Goal: Entertainment & Leisure: Browse casually

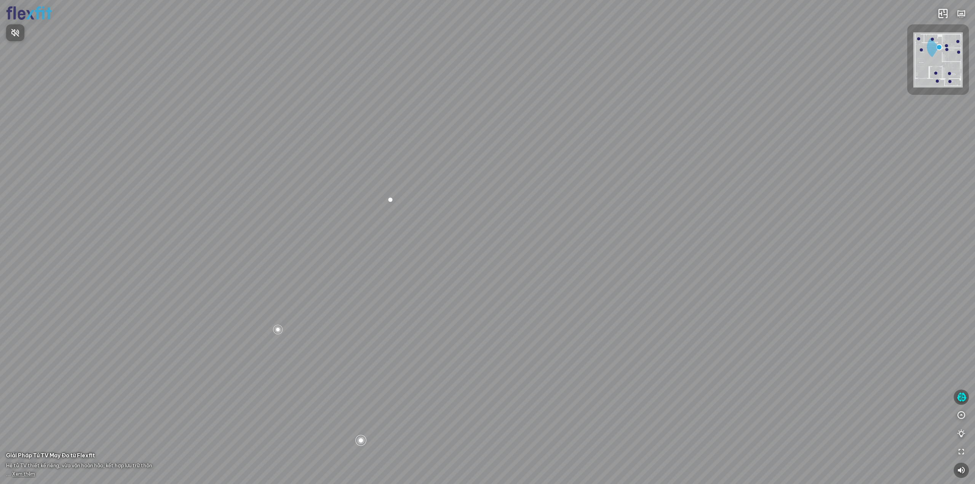
click at [362, 439] on div at bounding box center [487, 242] width 975 height 484
click at [363, 440] on div at bounding box center [360, 440] width 13 height 13
click at [484, 239] on div at bounding box center [487, 241] width 13 height 13
click at [17, 476] on span "Xem thêm" at bounding box center [23, 474] width 23 height 6
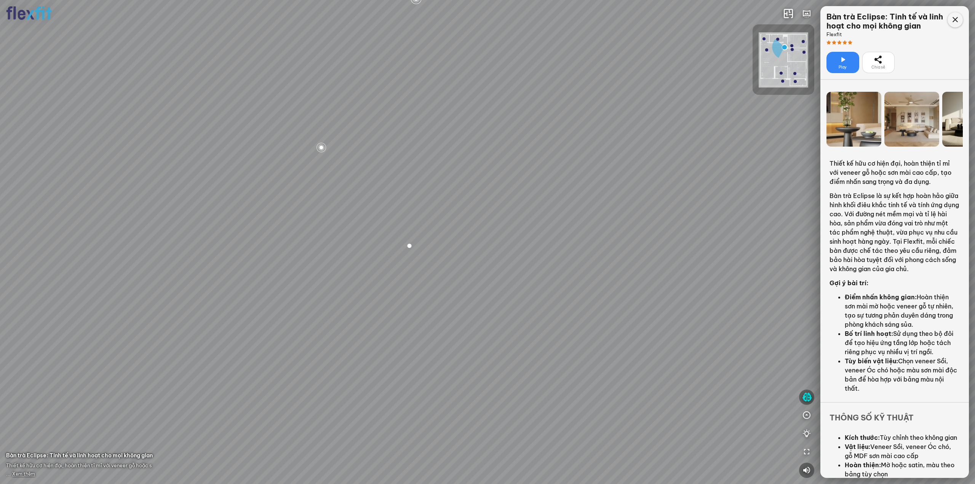
click at [955, 18] on icon at bounding box center [954, 19] width 9 height 9
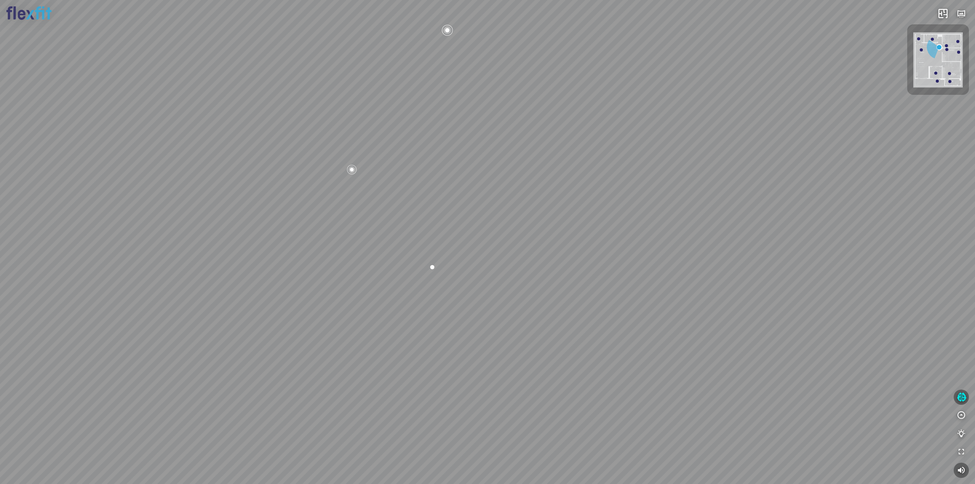
drag, startPoint x: 754, startPoint y: 168, endPoint x: 604, endPoint y: 204, distance: 154.3
click at [616, 201] on div "Bếp WC Phòng ngủ master Phòng ngủ Phòng ngủ" at bounding box center [487, 242] width 975 height 484
drag, startPoint x: 536, startPoint y: 219, endPoint x: 498, endPoint y: 224, distance: 38.0
click at [499, 224] on div "Bếp WC Phòng ngủ master Phòng ngủ Phòng ngủ" at bounding box center [487, 242] width 975 height 484
drag, startPoint x: 498, startPoint y: 224, endPoint x: 730, endPoint y: 242, distance: 232.1
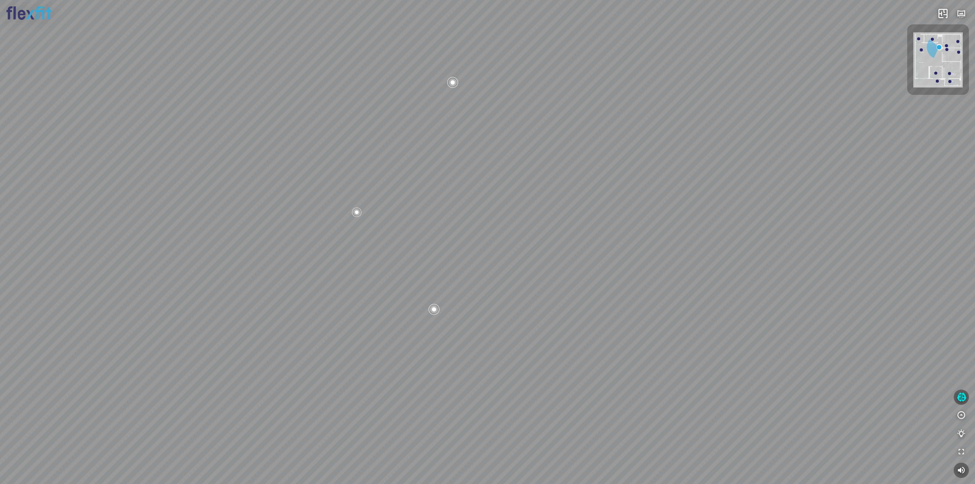
click at [705, 238] on div "Bếp WC Phòng ngủ master Phòng ngủ Phòng ngủ" at bounding box center [487, 242] width 975 height 484
drag, startPoint x: 713, startPoint y: 239, endPoint x: 581, endPoint y: 236, distance: 132.1
click at [600, 237] on div "Bếp WC Phòng ngủ master Phòng ngủ Phòng ngủ" at bounding box center [487, 242] width 975 height 484
click at [397, 243] on div "Bếp WC Phòng ngủ master Phòng ngủ Phòng ngủ" at bounding box center [487, 242] width 975 height 484
drag, startPoint x: 352, startPoint y: 286, endPoint x: 681, endPoint y: 218, distance: 335.9
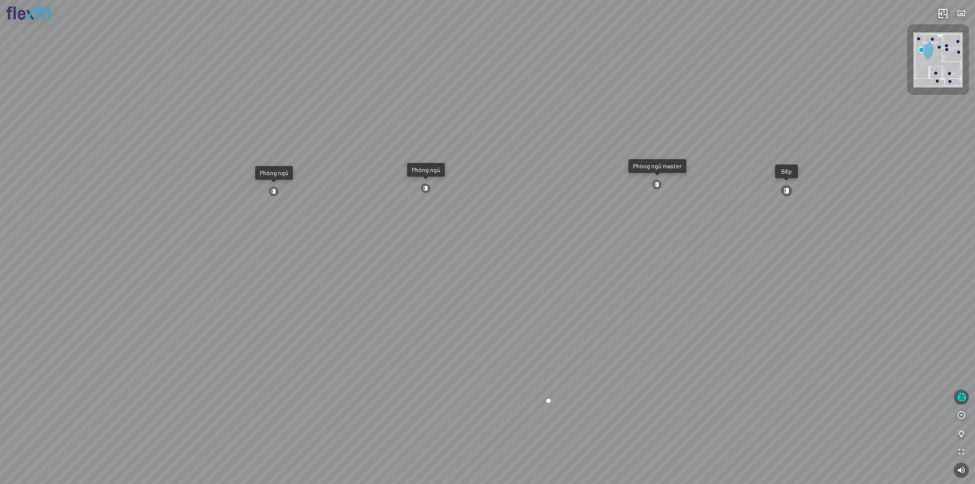
click at [663, 217] on div "Ban công Bếp Phòng ngủ master Phòng ngủ Phòng ngủ" at bounding box center [487, 242] width 975 height 484
drag, startPoint x: 508, startPoint y: 249, endPoint x: 667, endPoint y: 227, distance: 160.6
click at [667, 227] on div "Ban công Bếp Phòng ngủ master Phòng ngủ Phòng ngủ" at bounding box center [487, 242] width 975 height 484
drag, startPoint x: 453, startPoint y: 229, endPoint x: 599, endPoint y: 257, distance: 148.4
click at [599, 257] on div "Ban công Bếp Phòng ngủ master Phòng ngủ Phòng ngủ" at bounding box center [487, 242] width 975 height 484
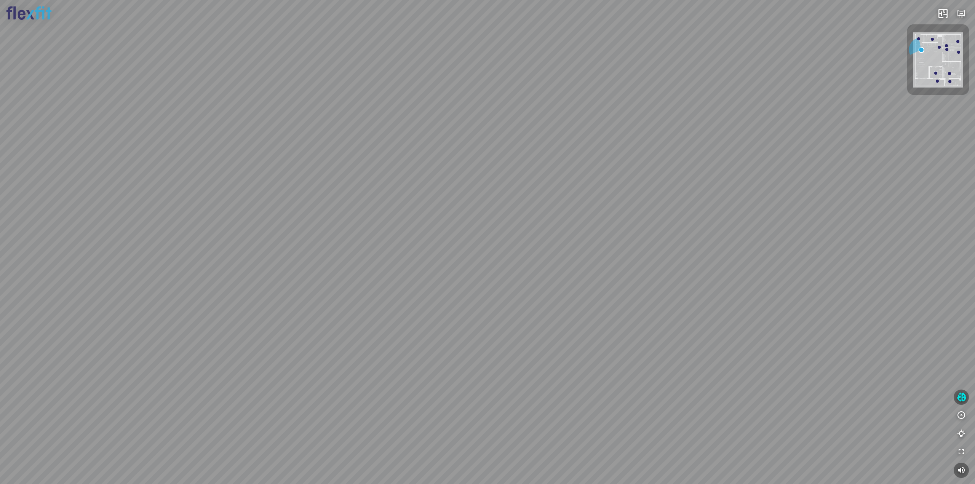
drag, startPoint x: 650, startPoint y: 302, endPoint x: 766, endPoint y: 252, distance: 126.2
click at [766, 252] on div "Ban công Bếp Phòng ngủ master Phòng ngủ Phòng ngủ" at bounding box center [487, 242] width 975 height 484
drag, startPoint x: 771, startPoint y: 250, endPoint x: 428, endPoint y: 223, distance: 344.9
click at [428, 223] on div "Ban công Bếp Phòng ngủ master Phòng ngủ Phòng ngủ" at bounding box center [487, 242] width 975 height 484
drag, startPoint x: 527, startPoint y: 204, endPoint x: 442, endPoint y: 320, distance: 143.8
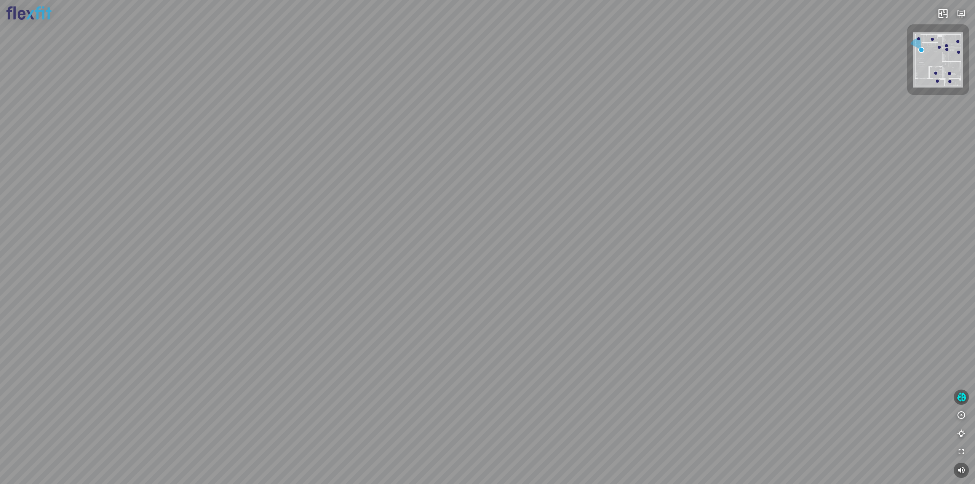
click at [442, 320] on div "Ban công Bếp Phòng ngủ master Phòng ngủ Phòng ngủ" at bounding box center [487, 242] width 975 height 484
drag, startPoint x: 529, startPoint y: 264, endPoint x: 492, endPoint y: 263, distance: 37.3
click at [492, 263] on div "Ban công Bếp Phòng ngủ master Phòng ngủ Phòng ngủ" at bounding box center [487, 242] width 975 height 484
click at [681, 205] on div "Ban công Bếp Phòng ngủ master Phòng ngủ Phòng ngủ" at bounding box center [487, 242] width 975 height 484
drag, startPoint x: 458, startPoint y: 294, endPoint x: 561, endPoint y: 152, distance: 175.3
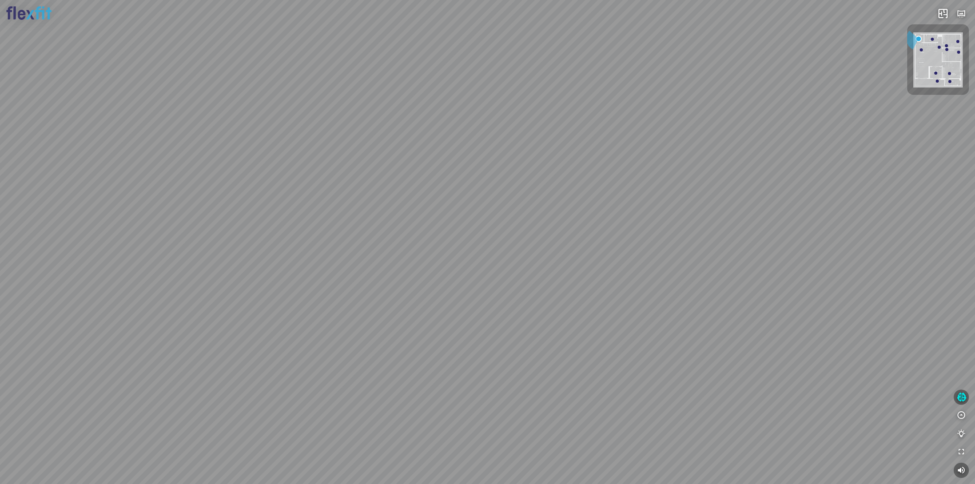
click at [551, 161] on div at bounding box center [487, 242] width 975 height 484
drag, startPoint x: 697, startPoint y: 249, endPoint x: 525, endPoint y: 195, distance: 180.6
click at [526, 195] on div at bounding box center [487, 242] width 975 height 484
drag, startPoint x: 580, startPoint y: 302, endPoint x: 358, endPoint y: 291, distance: 222.6
click at [360, 290] on div at bounding box center [487, 242] width 975 height 484
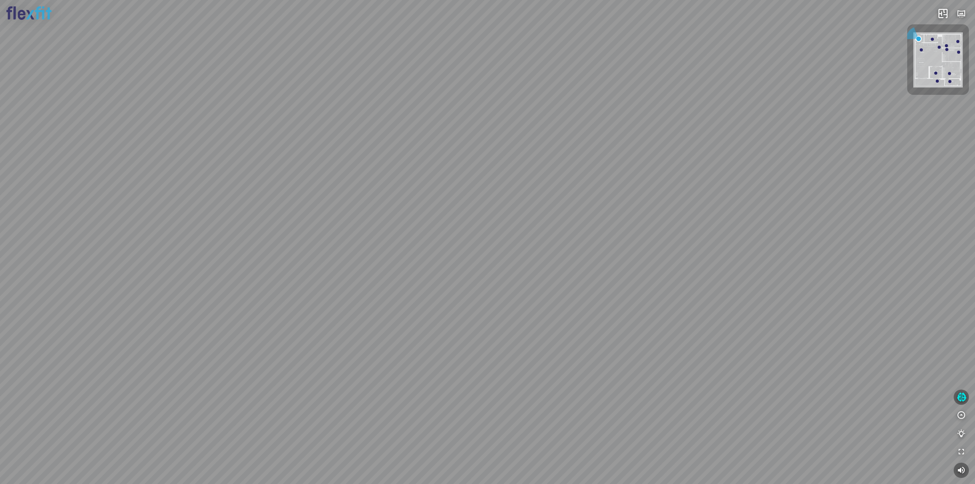
drag, startPoint x: 350, startPoint y: 293, endPoint x: 211, endPoint y: 339, distance: 146.5
click at [214, 335] on div at bounding box center [487, 242] width 975 height 484
drag, startPoint x: 360, startPoint y: 348, endPoint x: 710, endPoint y: 250, distance: 362.8
click at [680, 256] on div at bounding box center [487, 242] width 975 height 484
drag, startPoint x: 621, startPoint y: 236, endPoint x: 640, endPoint y: 405, distance: 169.4
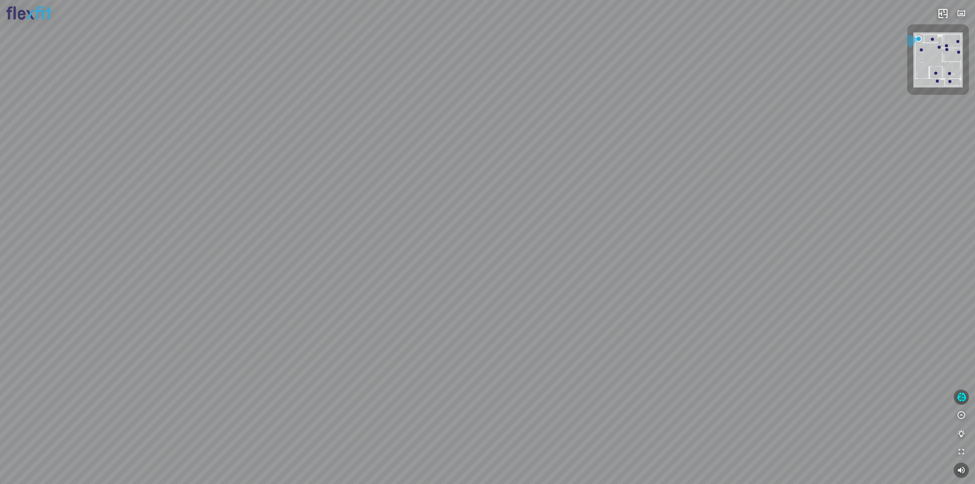
click at [640, 425] on div at bounding box center [487, 242] width 975 height 484
drag, startPoint x: 737, startPoint y: 305, endPoint x: 427, endPoint y: 223, distance: 321.0
click at [427, 223] on div at bounding box center [487, 242] width 975 height 484
click at [304, 171] on div at bounding box center [487, 242] width 975 height 484
drag, startPoint x: 344, startPoint y: 326, endPoint x: 442, endPoint y: 149, distance: 203.0
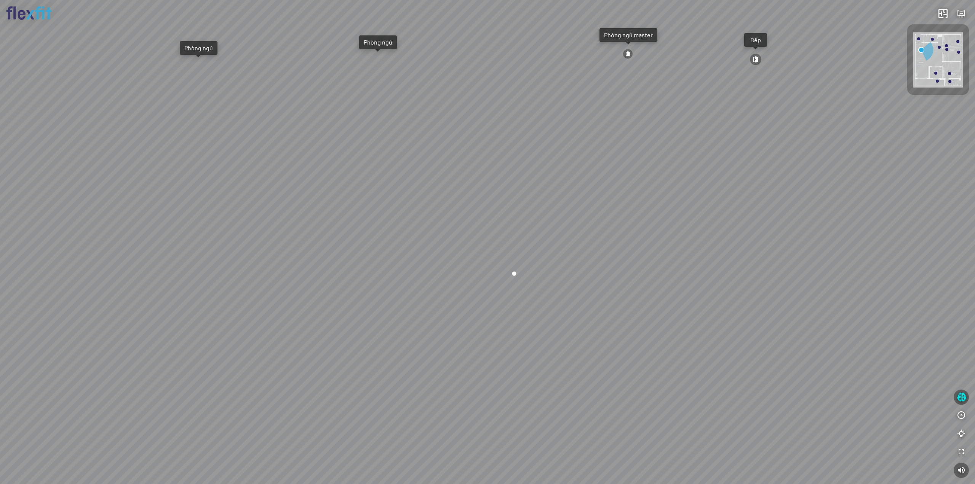
click at [376, 160] on div "Ban công Bếp Phòng ngủ master Phòng ngủ Phòng ngủ" at bounding box center [487, 242] width 975 height 484
drag, startPoint x: 340, startPoint y: 190, endPoint x: 603, endPoint y: 233, distance: 266.2
click at [567, 215] on div "Ban công Bếp Phòng ngủ master Phòng ngủ Phòng ngủ" at bounding box center [487, 242] width 975 height 484
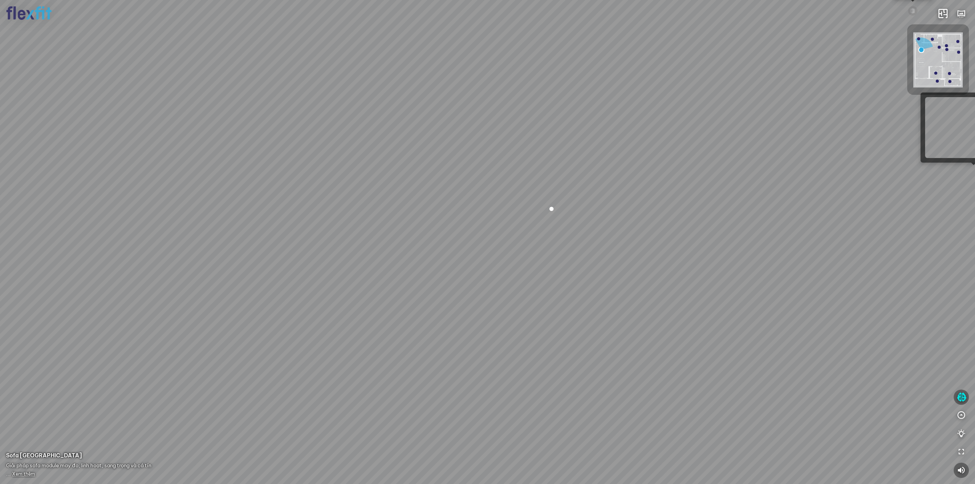
click at [951, 170] on div "Ban công Bếp Phòng ngủ master Phòng ngủ Phòng ngủ" at bounding box center [487, 242] width 975 height 484
drag, startPoint x: 685, startPoint y: 220, endPoint x: 521, endPoint y: 225, distance: 164.2
click at [521, 225] on div "Bếp WC Phòng ngủ master Phòng ngủ Phòng ngủ" at bounding box center [487, 242] width 975 height 484
drag, startPoint x: 238, startPoint y: 192, endPoint x: 522, endPoint y: 180, distance: 284.6
click at [484, 182] on div "Bếp WC Phòng ngủ master Phòng ngủ Phòng ngủ" at bounding box center [487, 242] width 975 height 484
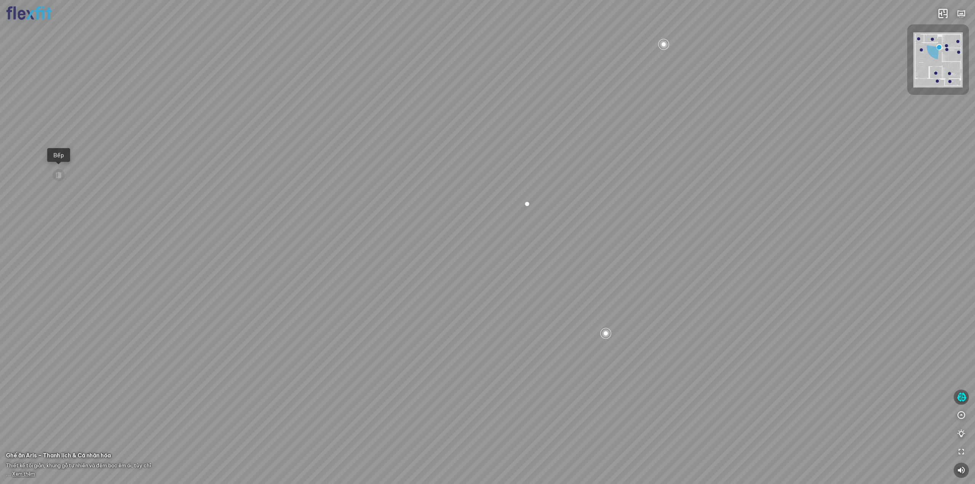
click at [530, 413] on div "Bếp WC Phòng ngủ master Phòng ngủ Phòng ngủ" at bounding box center [487, 242] width 975 height 484
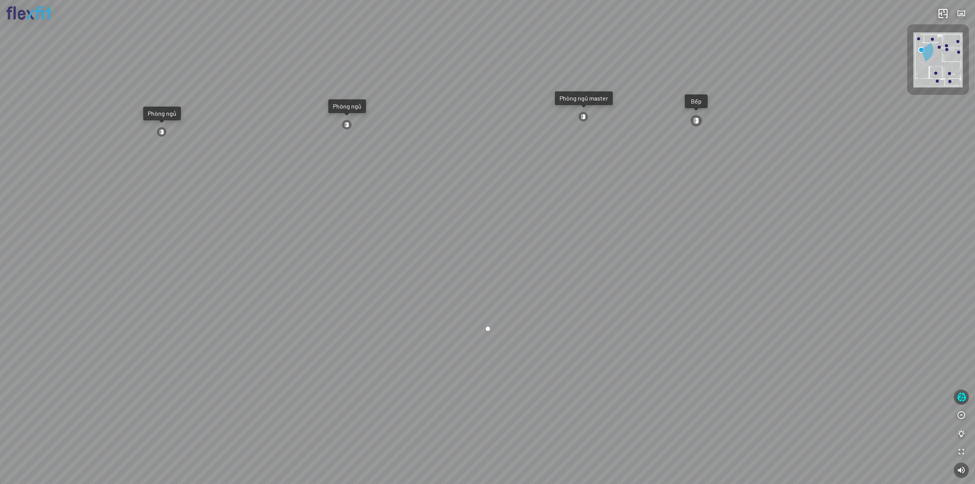
drag, startPoint x: 408, startPoint y: 386, endPoint x: 207, endPoint y: 294, distance: 221.5
click at [212, 295] on div "Ban công Bếp Phòng ngủ master Phòng ngủ Phòng ngủ" at bounding box center [487, 242] width 975 height 484
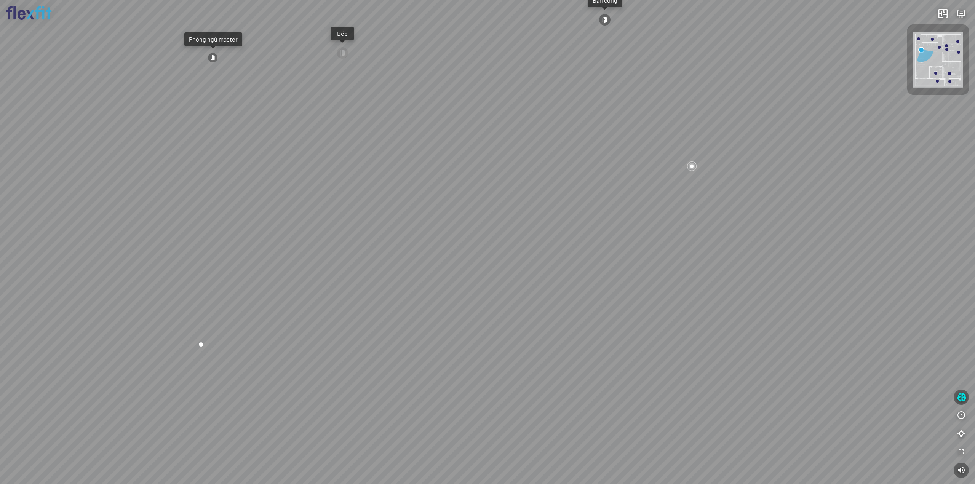
drag, startPoint x: 529, startPoint y: 298, endPoint x: 433, endPoint y: 305, distance: 96.5
click at [443, 301] on div "Ban công Bếp Phòng ngủ master Phòng ngủ Phòng ngủ" at bounding box center [487, 242] width 975 height 484
click at [491, 362] on div "Ban công Bếp Phòng ngủ master Phòng ngủ Phòng ngủ" at bounding box center [487, 242] width 975 height 484
drag, startPoint x: 563, startPoint y: 335, endPoint x: 332, endPoint y: 312, distance: 232.3
click at [356, 312] on div at bounding box center [487, 242] width 975 height 484
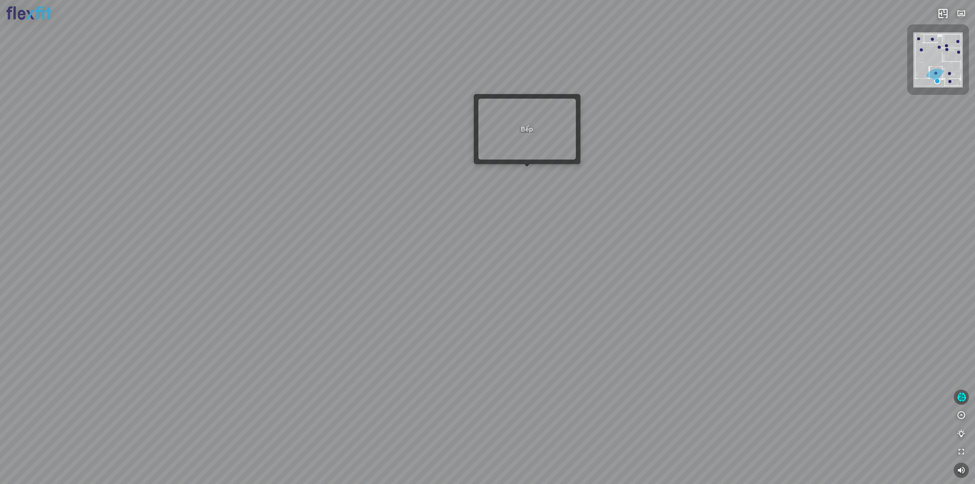
click at [528, 174] on div at bounding box center [487, 242] width 975 height 484
drag, startPoint x: 474, startPoint y: 253, endPoint x: 756, endPoint y: 122, distance: 311.0
click at [717, 130] on div at bounding box center [487, 242] width 975 height 484
drag, startPoint x: 465, startPoint y: 174, endPoint x: 836, endPoint y: 219, distance: 373.5
click at [737, 197] on div at bounding box center [487, 242] width 975 height 484
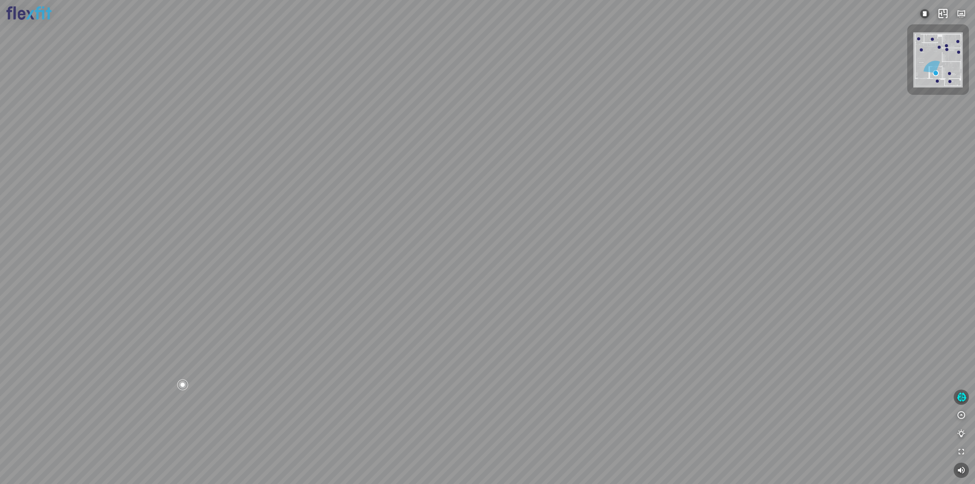
drag, startPoint x: 504, startPoint y: 192, endPoint x: 833, endPoint y: 194, distance: 329.0
click at [833, 194] on div at bounding box center [487, 242] width 975 height 484
drag, startPoint x: 505, startPoint y: 188, endPoint x: 690, endPoint y: 196, distance: 185.2
click at [669, 193] on div at bounding box center [487, 242] width 975 height 484
drag, startPoint x: 638, startPoint y: 193, endPoint x: 153, endPoint y: 137, distance: 487.8
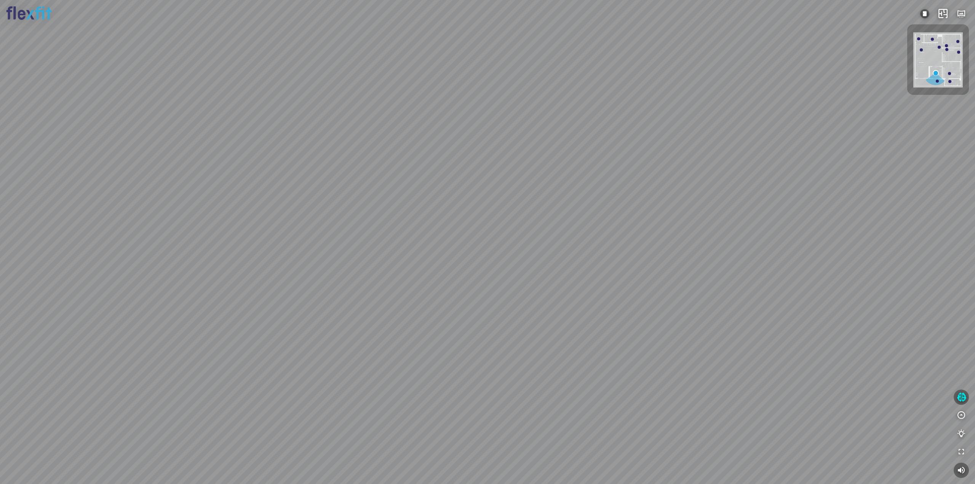
click at [335, 155] on div at bounding box center [487, 242] width 975 height 484
drag, startPoint x: 700, startPoint y: 173, endPoint x: 392, endPoint y: 145, distance: 309.6
click at [423, 147] on div at bounding box center [487, 242] width 975 height 484
drag, startPoint x: 559, startPoint y: 155, endPoint x: 517, endPoint y: 256, distance: 108.9
click at [516, 267] on div at bounding box center [487, 242] width 975 height 484
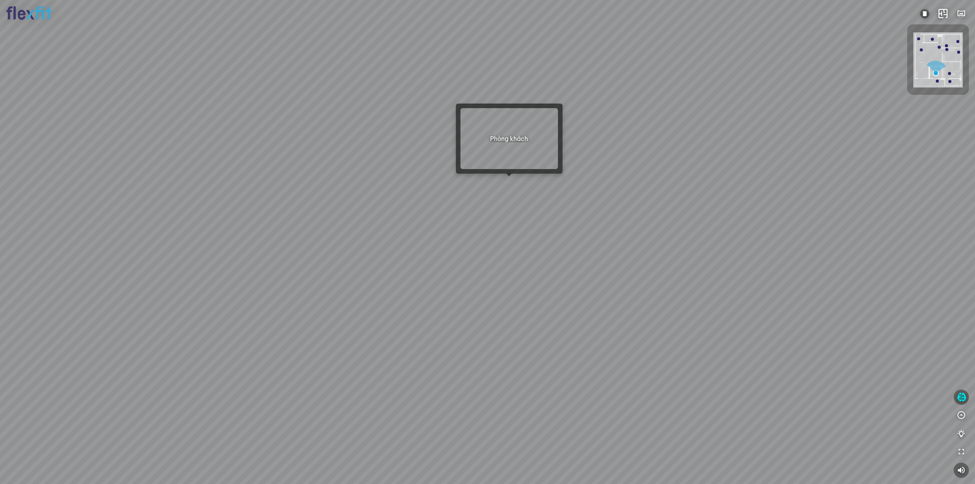
click at [501, 182] on div at bounding box center [487, 242] width 975 height 484
drag, startPoint x: 277, startPoint y: 220, endPoint x: 409, endPoint y: 239, distance: 133.5
click at [387, 236] on div at bounding box center [487, 242] width 975 height 484
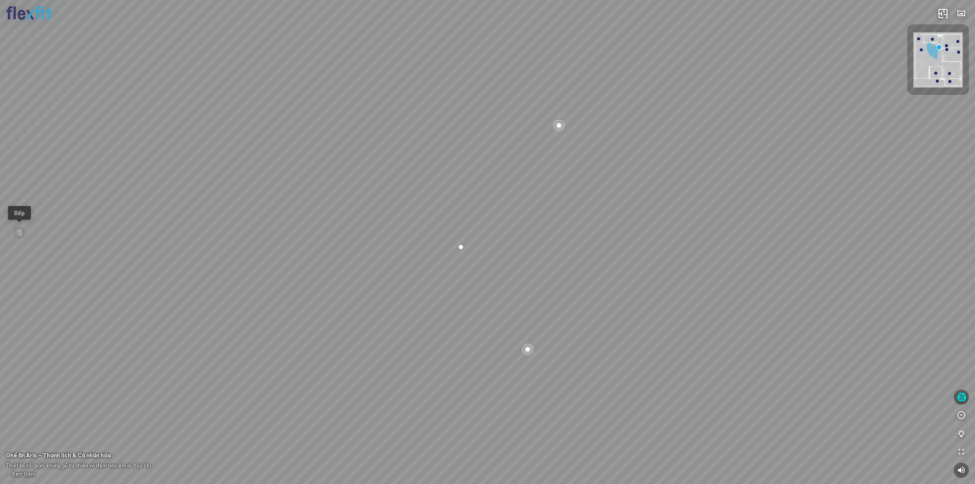
click at [459, 244] on div at bounding box center [460, 246] width 11 height 11
click at [664, 297] on div "Bếp WC Phòng ngủ master Phòng ngủ Phòng ngủ" at bounding box center [487, 242] width 975 height 484
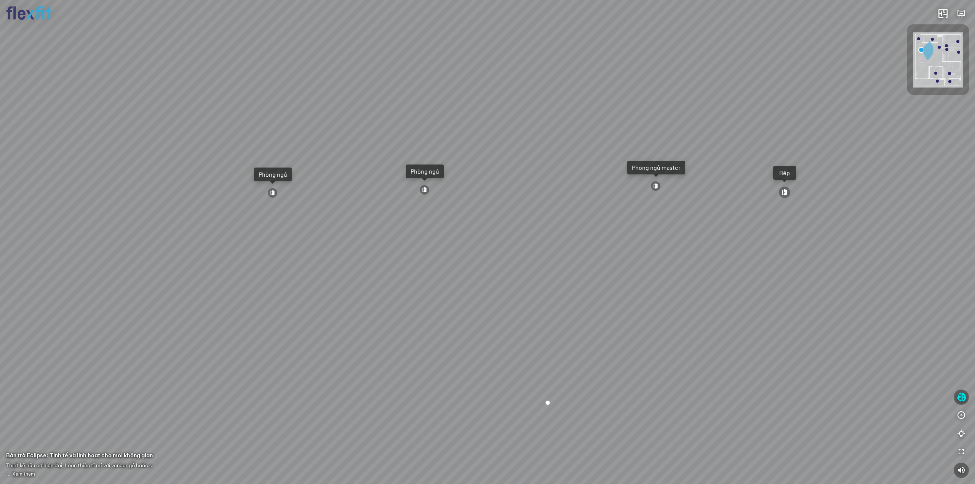
drag, startPoint x: 688, startPoint y: 290, endPoint x: 418, endPoint y: 287, distance: 269.2
click at [492, 282] on div "Ban công Bếp Phòng ngủ master Phòng ngủ Phòng ngủ" at bounding box center [487, 242] width 975 height 484
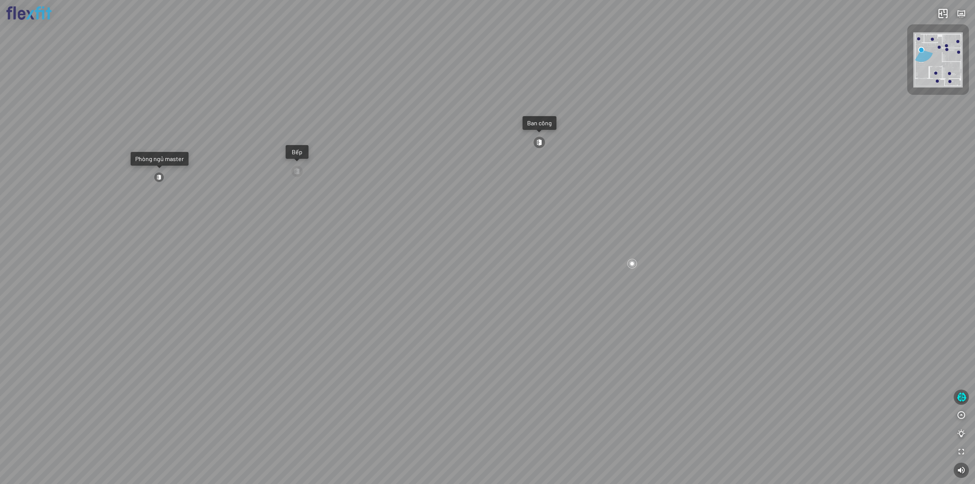
drag, startPoint x: 541, startPoint y: 285, endPoint x: 408, endPoint y: 289, distance: 133.3
click at [418, 287] on div "Ban công Bếp Phòng ngủ master Phòng ngủ Phòng ngủ" at bounding box center [487, 242] width 975 height 484
click at [493, 268] on div at bounding box center [494, 264] width 11 height 11
drag, startPoint x: 966, startPoint y: 463, endPoint x: 954, endPoint y: 450, distance: 17.5
drag, startPoint x: 954, startPoint y: 450, endPoint x: 586, endPoint y: 403, distance: 370.4
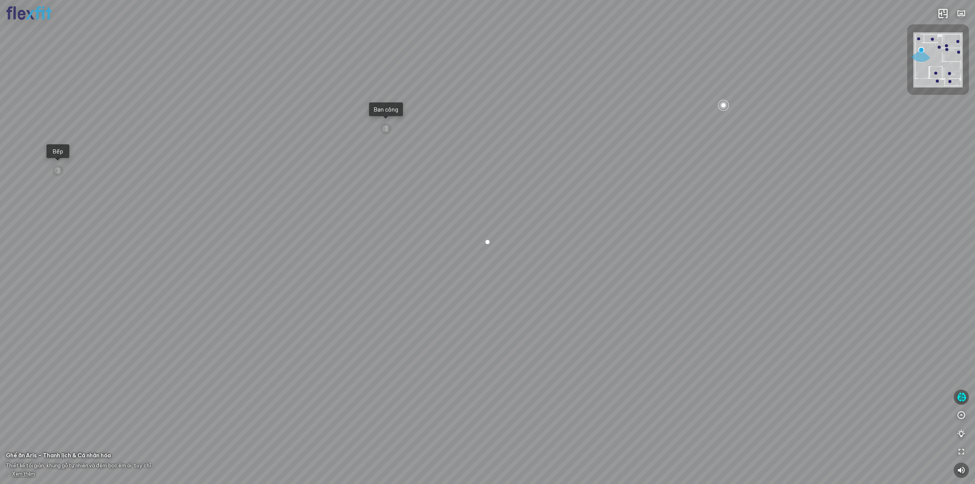
click at [591, 402] on div "Ban công Bếp Phòng ngủ master Phòng ngủ Phòng ngủ" at bounding box center [487, 242] width 975 height 484
click at [439, 393] on div "Ban công Bếp Phòng ngủ master Phòng ngủ Phòng ngủ" at bounding box center [487, 242] width 975 height 484
drag, startPoint x: 331, startPoint y: 378, endPoint x: 646, endPoint y: 328, distance: 319.2
click at [631, 330] on div at bounding box center [487, 242] width 975 height 484
drag, startPoint x: 769, startPoint y: 362, endPoint x: 338, endPoint y: 282, distance: 439.1
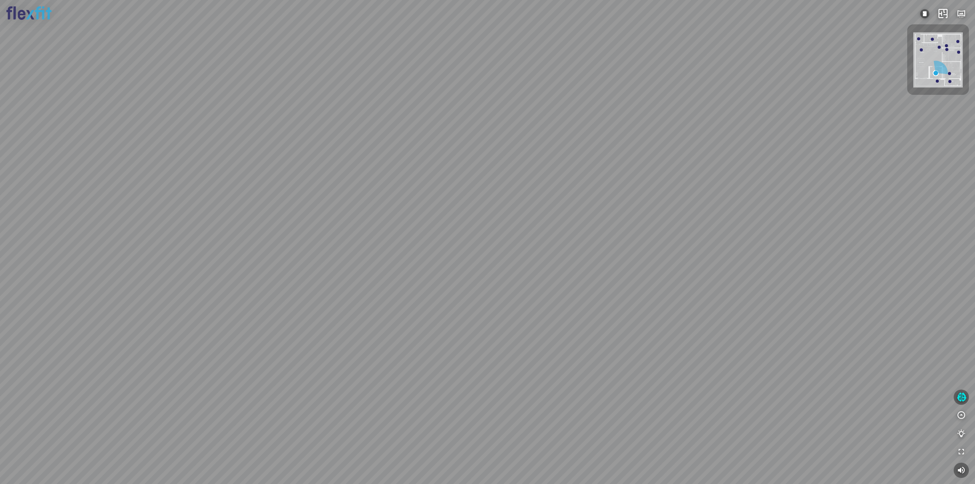
click at [403, 290] on div at bounding box center [487, 242] width 975 height 484
click at [525, 377] on div at bounding box center [487, 242] width 975 height 484
click at [426, 192] on div at bounding box center [427, 194] width 10 height 10
drag, startPoint x: 338, startPoint y: 238, endPoint x: 549, endPoint y: 227, distance: 212.0
click at [460, 230] on div at bounding box center [487, 242] width 975 height 484
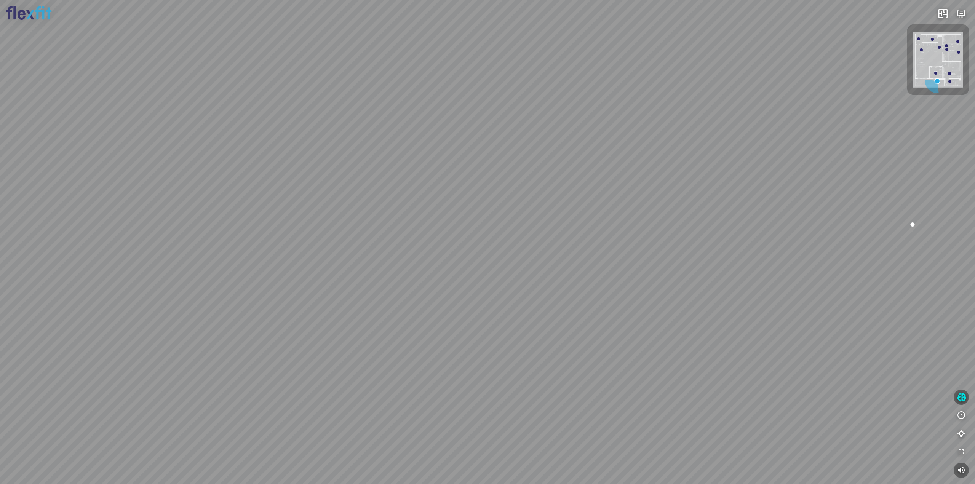
drag, startPoint x: 445, startPoint y: 244, endPoint x: 696, endPoint y: 220, distance: 252.0
click at [632, 223] on div at bounding box center [487, 242] width 975 height 484
drag, startPoint x: 621, startPoint y: 239, endPoint x: 936, endPoint y: 211, distance: 316.4
click at [887, 208] on div at bounding box center [487, 242] width 975 height 484
drag, startPoint x: 504, startPoint y: 279, endPoint x: 547, endPoint y: 229, distance: 65.8
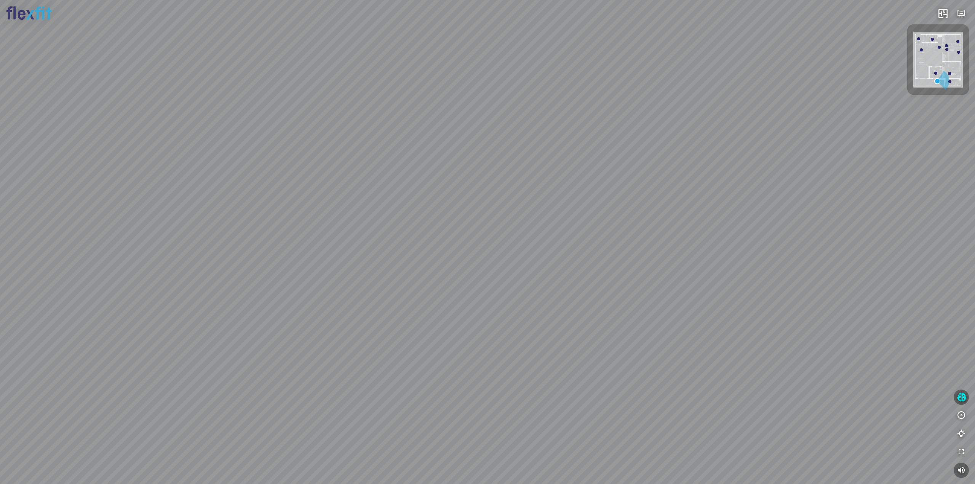
click at [547, 229] on div at bounding box center [487, 242] width 975 height 484
drag, startPoint x: 808, startPoint y: 319, endPoint x: 769, endPoint y: 323, distance: 39.0
click at [769, 323] on div at bounding box center [487, 242] width 975 height 484
drag, startPoint x: 795, startPoint y: 304, endPoint x: 803, endPoint y: 329, distance: 25.9
click at [803, 329] on div "INFO: krpano 1.20.8 (build [DATE]) INFO: HTML5/Desktop - Chrome 131.0 - WebGL I…" at bounding box center [487, 242] width 975 height 484
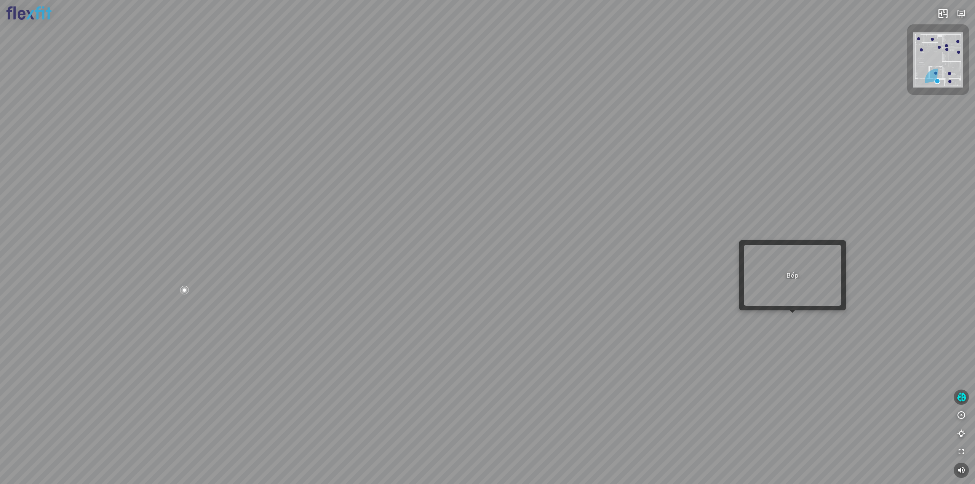
drag, startPoint x: 803, startPoint y: 329, endPoint x: 791, endPoint y: 307, distance: 24.5
click at [792, 307] on div "INFO: krpano 1.20.8 (build [DATE]) INFO: HTML5/Desktop - Chrome 131.0 - WebGL I…" at bounding box center [487, 242] width 975 height 484
drag, startPoint x: 791, startPoint y: 306, endPoint x: 790, endPoint y: 311, distance: 5.4
click at [790, 310] on div "INFO: krpano 1.20.8 (build [DATE]) INFO: HTML5/Desktop - Chrome 131.0 - WebGL I…" at bounding box center [792, 275] width 107 height 70
click at [790, 311] on span at bounding box center [791, 310] width 5 height 5
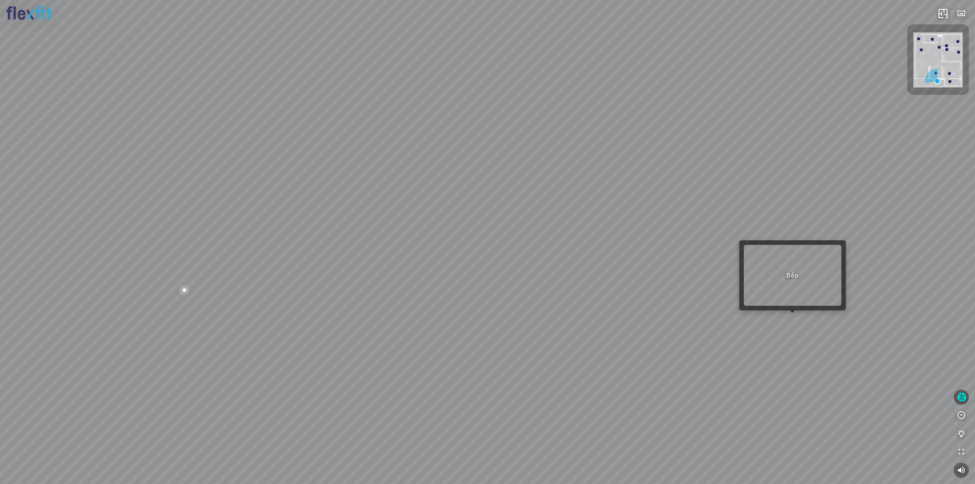
click at [790, 311] on span at bounding box center [791, 310] width 5 height 5
click at [792, 314] on div at bounding box center [792, 312] width 5 height 5
click at [796, 314] on div at bounding box center [487, 242] width 975 height 484
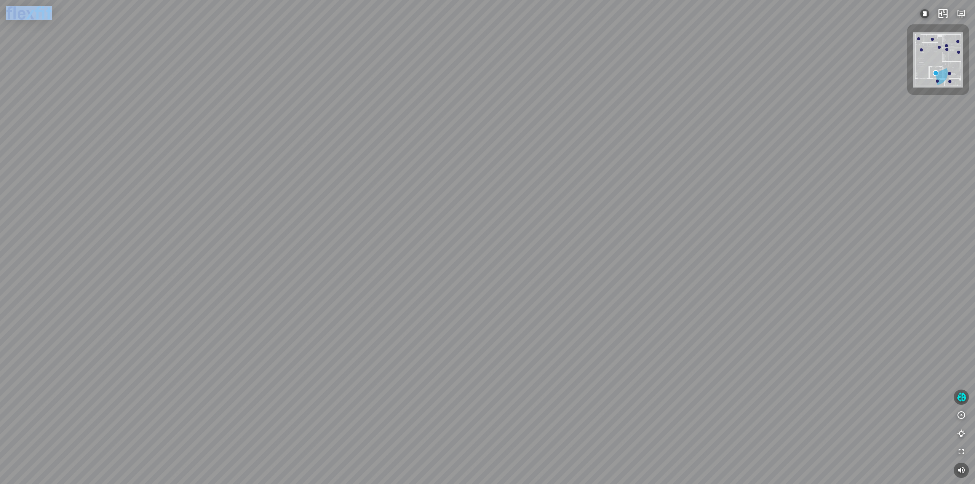
click at [784, 282] on div at bounding box center [487, 242] width 975 height 484
drag, startPoint x: 0, startPoint y: 48, endPoint x: 0, endPoint y: 94, distance: 46.8
click at [0, 50] on div at bounding box center [487, 242] width 975 height 484
click at [1, 118] on div at bounding box center [487, 242] width 975 height 484
drag, startPoint x: 105, startPoint y: 502, endPoint x: 160, endPoint y: 502, distance: 54.8
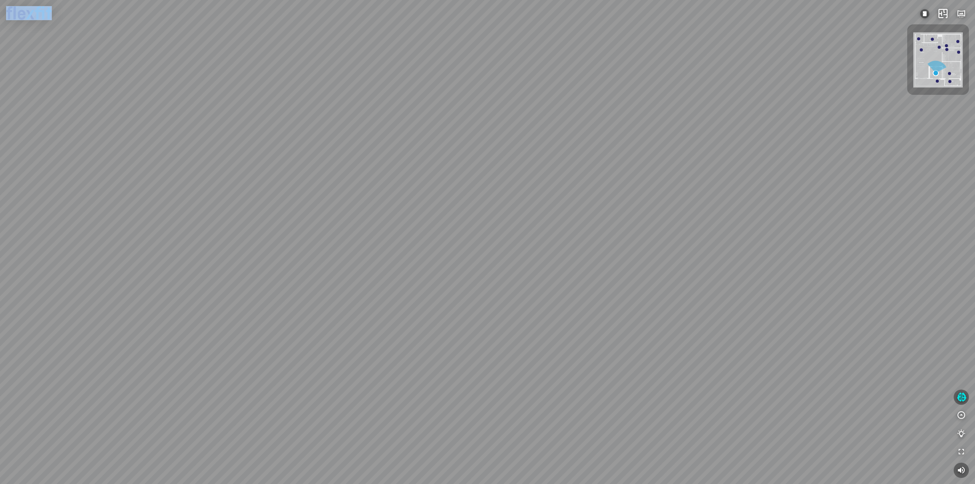
click at [160, 484] on html "INFO: krpano 1.20.8 (build [DATE]) INFO: HTML5/Desktop - Chrome 131.0 - WebGL I…" at bounding box center [487, 242] width 975 height 484
click at [720, 370] on div "INFO: krpano 1.20.8 (build [DATE]) INFO: HTML5/Desktop - Chrome 131.0 - WebGL I…" at bounding box center [487, 242] width 975 height 484
click at [717, 369] on div at bounding box center [487, 242] width 975 height 484
click at [460, 253] on div "Bếp WC Phòng ngủ master Phòng ngủ Phòng ngủ" at bounding box center [487, 242] width 975 height 484
click at [377, 265] on div "Ban công Bếp Phòng ngủ master Phòng ngủ Phòng ngủ INFO: krpano 1.20.8 (build [D…" at bounding box center [487, 242] width 975 height 484
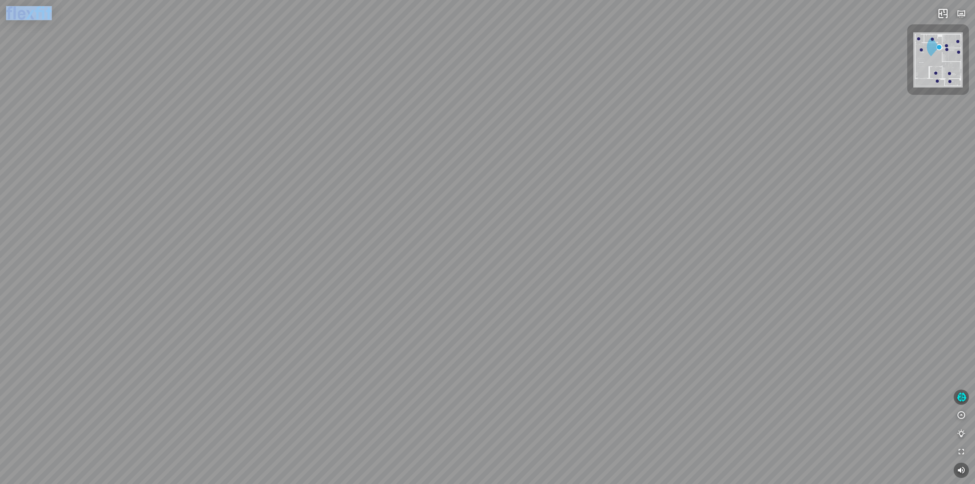
drag, startPoint x: 377, startPoint y: 265, endPoint x: 365, endPoint y: 278, distance: 17.8
click at [365, 278] on div at bounding box center [487, 242] width 975 height 484
click at [541, 363] on div "Bếp WC Phòng ngủ master Phòng ngủ Phòng ngủ" at bounding box center [487, 242] width 975 height 484
drag, startPoint x: 632, startPoint y: 232, endPoint x: 626, endPoint y: 222, distance: 12.1
click at [627, 223] on div at bounding box center [487, 242] width 975 height 484
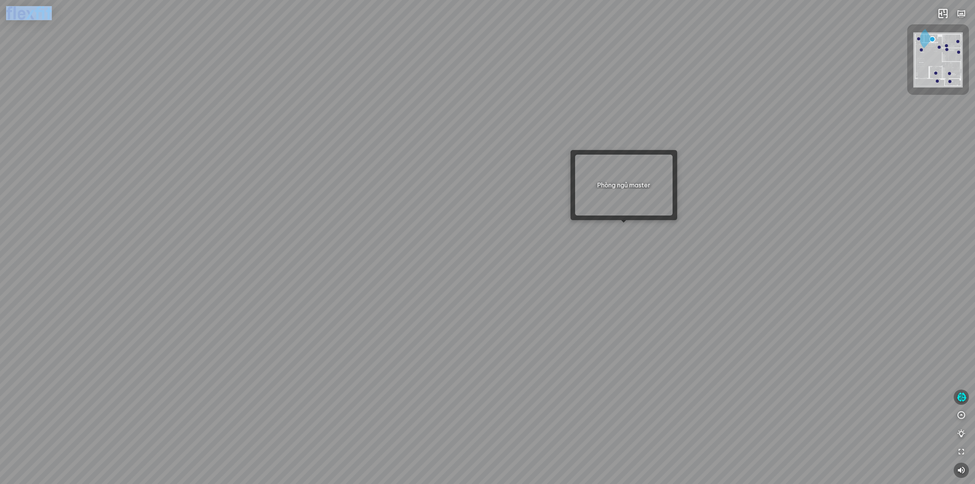
click at [626, 222] on div at bounding box center [623, 222] width 5 height 5
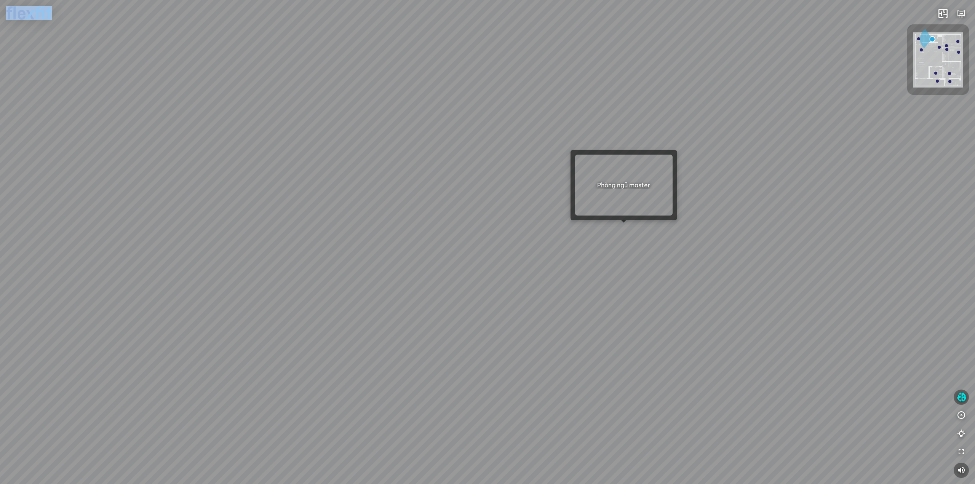
click at [626, 222] on div at bounding box center [623, 222] width 5 height 5
click at [601, 221] on div at bounding box center [487, 242] width 975 height 484
click at [623, 225] on div at bounding box center [624, 223] width 5 height 5
click at [622, 225] on div at bounding box center [624, 223] width 5 height 5
drag, startPoint x: 570, startPoint y: 69, endPoint x: 666, endPoint y: 433, distance: 376.8
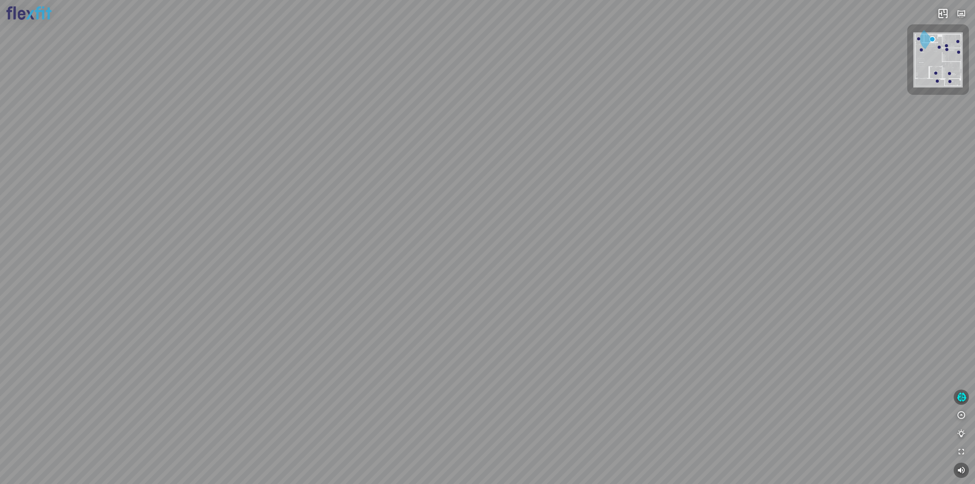
click at [653, 406] on div at bounding box center [487, 242] width 975 height 484
drag, startPoint x: 834, startPoint y: 482, endPoint x: 839, endPoint y: 487, distance: 6.7
drag, startPoint x: 508, startPoint y: 160, endPoint x: 505, endPoint y: 162, distance: 4.1
click at [505, 161] on div "INFO: krpano 1.20.8 (build [DATE]) INFO: HTML5/Desktop - Chrome 131.0 - WebGL I…" at bounding box center [507, 126] width 107 height 70
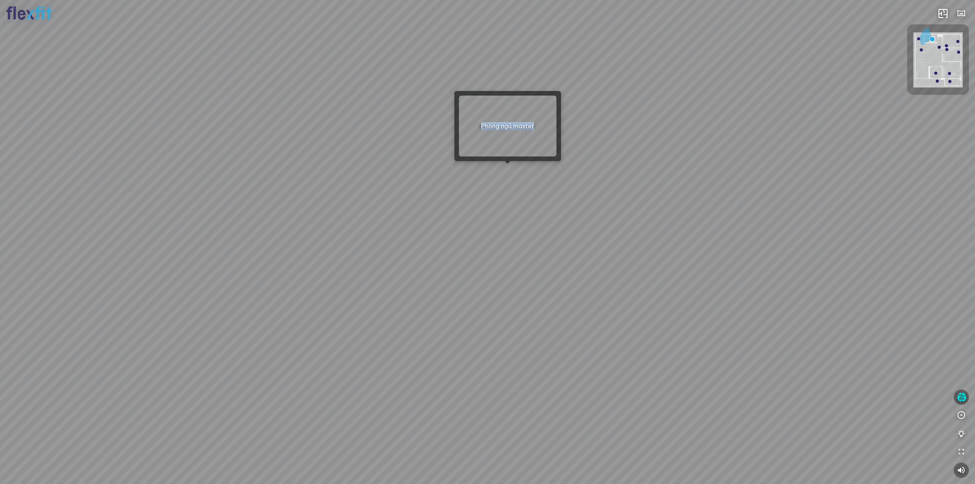
click at [505, 162] on div at bounding box center [507, 163] width 5 height 5
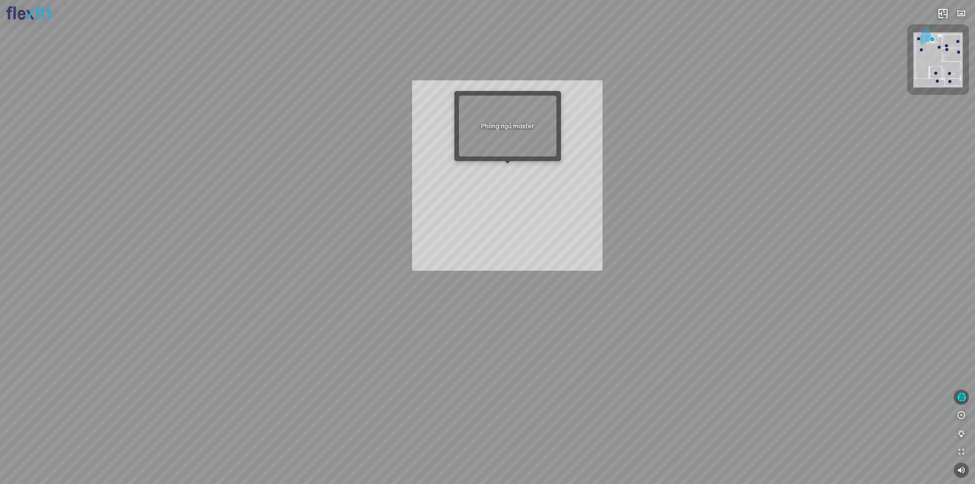
click at [507, 176] on div "INFO: krpano 1.20.8 (build [DATE]) INFO: HTML5/Desktop - Chrome 131.0 - WebGL I…" at bounding box center [487, 242] width 975 height 484
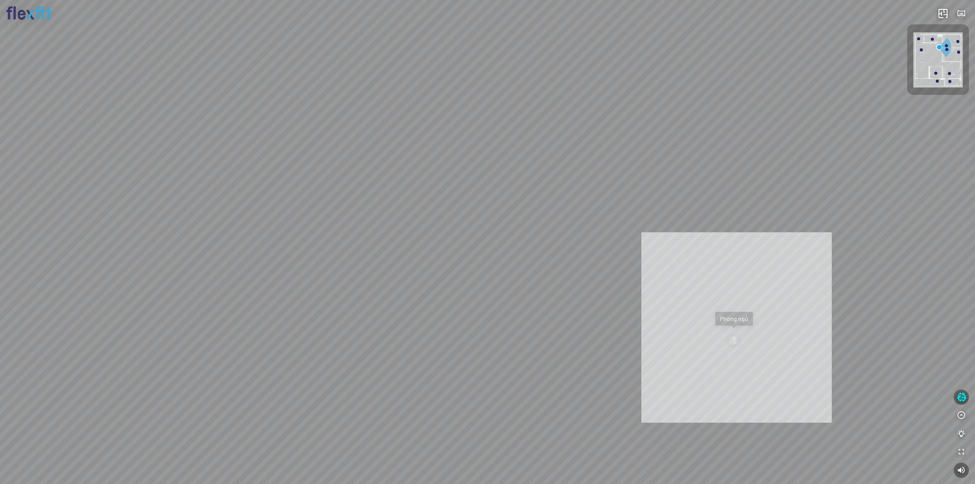
click at [736, 327] on div "Bếp WC Phòng ngủ master Phòng ngủ Phòng ngủ INFO: krpano 1.20.8 (build [DATE]) …" at bounding box center [487, 242] width 975 height 484
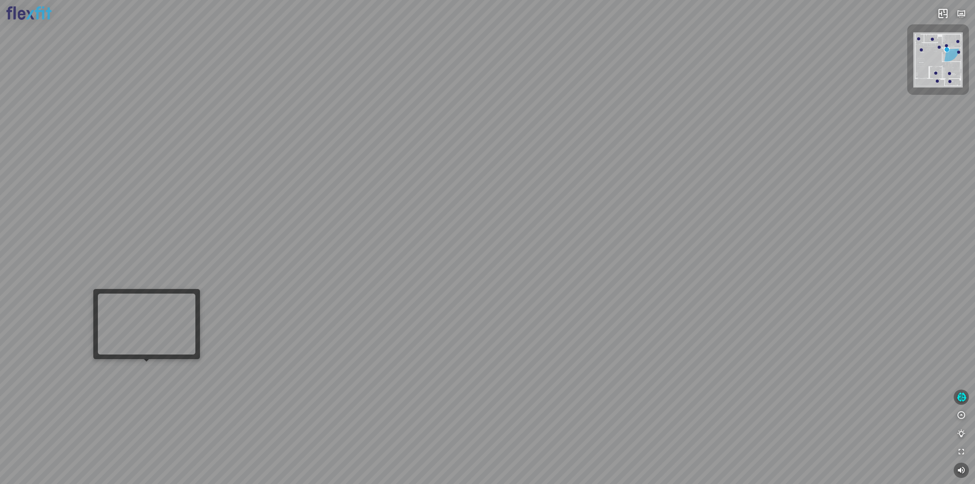
click at [147, 366] on div "Phòng khách" at bounding box center [487, 242] width 975 height 484
click at [395, 164] on div "Phòng khách INFO: krpano 1.20.8 (build [DATE]) INFO: HTML5/Desktop - Chrome 131…" at bounding box center [487, 242] width 975 height 484
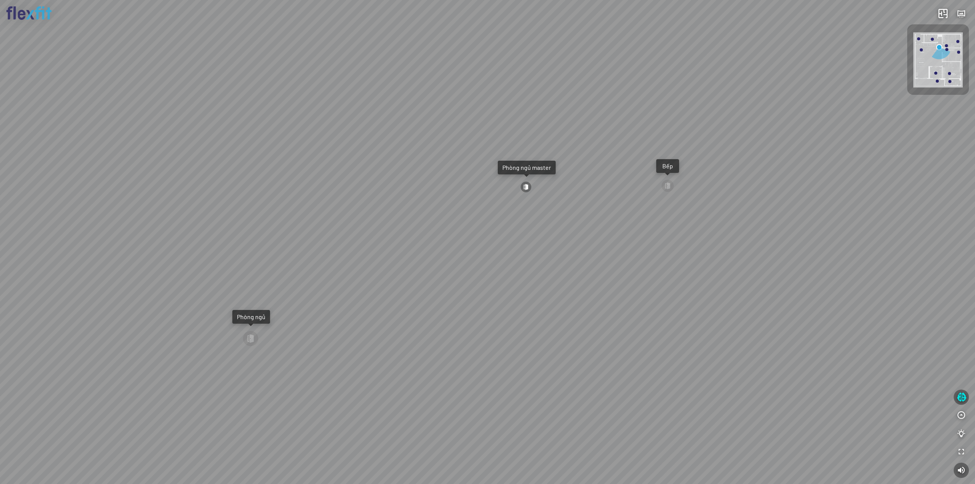
click at [525, 183] on div at bounding box center [525, 186] width 11 height 11
click at [522, 181] on div "Bếp WC Phòng ngủ master Phòng ngủ Phòng ngủ INFO: krpano 1.20.8 (build [DATE]) …" at bounding box center [487, 242] width 975 height 484
drag, startPoint x: 431, startPoint y: 386, endPoint x: 465, endPoint y: 381, distance: 34.5
click at [464, 391] on div at bounding box center [487, 242] width 975 height 484
drag, startPoint x: 516, startPoint y: 386, endPoint x: 513, endPoint y: 444, distance: 57.5
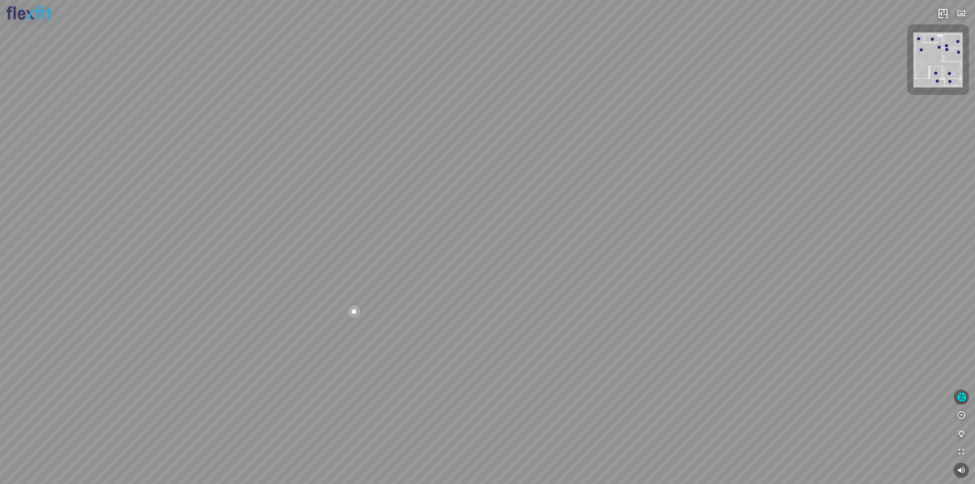
click at [513, 444] on div at bounding box center [487, 242] width 975 height 484
click at [506, 243] on div at bounding box center [487, 242] width 975 height 484
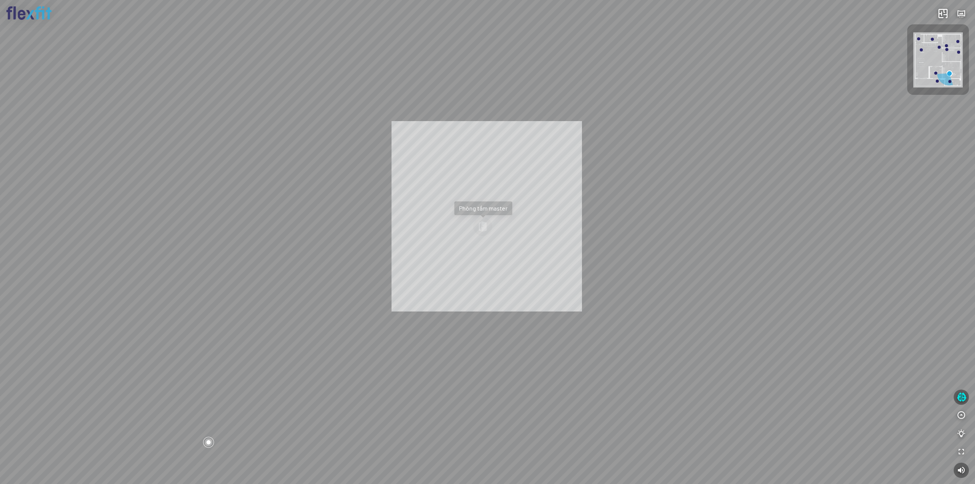
click at [472, 254] on div "Phòng khách Phòng tắm master INFO: krpano 1.20.8 (build [DATE]) INFO: HTML5/Des…" at bounding box center [487, 242] width 975 height 484
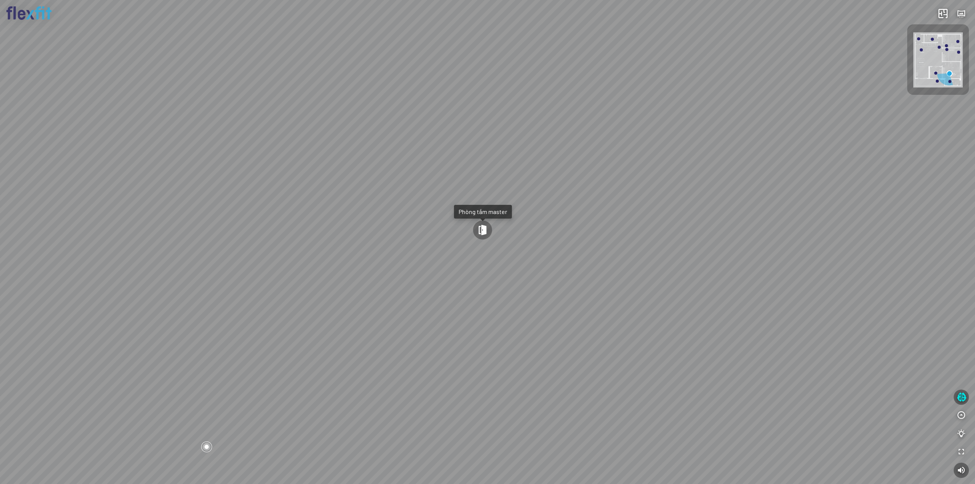
click at [477, 246] on div "Phòng khách Phòng tắm master" at bounding box center [487, 242] width 975 height 484
drag, startPoint x: 482, startPoint y: 244, endPoint x: 497, endPoint y: 239, distance: 15.7
click at [496, 240] on div "Phòng khách Phòng tắm master" at bounding box center [487, 242] width 975 height 484
click at [512, 235] on div "Phòng khách Phòng tắm master" at bounding box center [487, 242] width 975 height 484
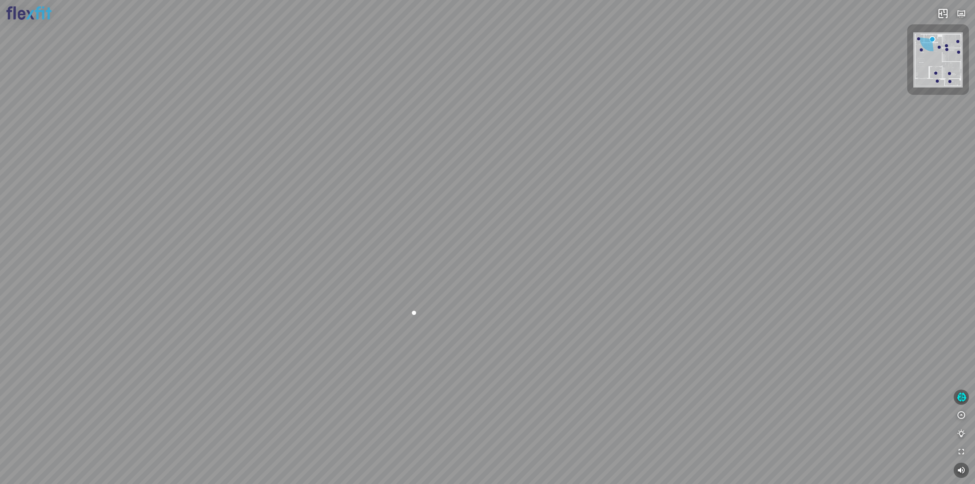
drag, startPoint x: 485, startPoint y: 230, endPoint x: 490, endPoint y: 215, distance: 15.5
click at [488, 217] on div at bounding box center [487, 242] width 975 height 484
drag, startPoint x: 490, startPoint y: 215, endPoint x: 491, endPoint y: 207, distance: 8.0
click at [491, 214] on div at bounding box center [487, 242] width 975 height 484
drag, startPoint x: 491, startPoint y: 206, endPoint x: 491, endPoint y: 198, distance: 8.4
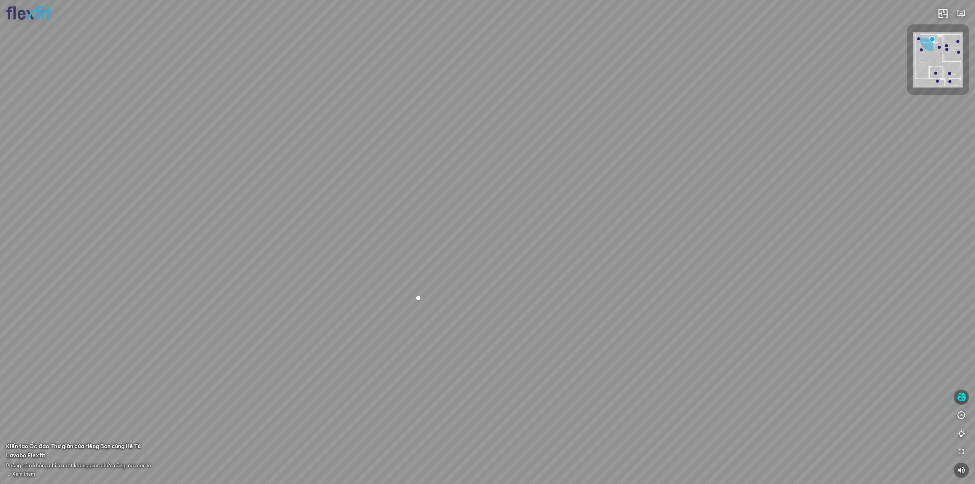
click at [491, 200] on div at bounding box center [487, 242] width 975 height 484
click at [514, 185] on div at bounding box center [487, 242] width 975 height 484
drag, startPoint x: 275, startPoint y: 291, endPoint x: 500, endPoint y: 328, distance: 228.5
click at [498, 327] on div "Bếp WC Phòng ngủ master Phòng ngủ Phòng ngủ" at bounding box center [487, 242] width 975 height 484
drag, startPoint x: 439, startPoint y: 328, endPoint x: 415, endPoint y: 277, distance: 56.7
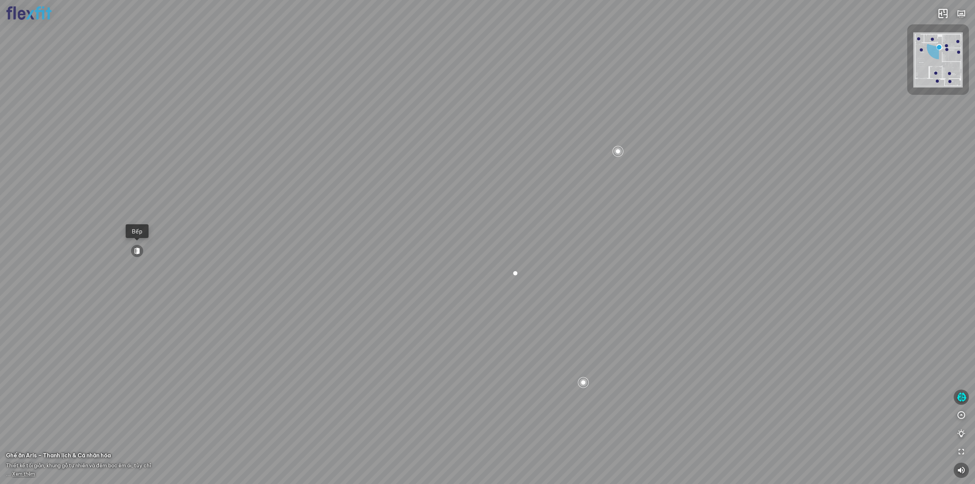
click at [420, 290] on div "Bếp WC Phòng ngủ master Phòng ngủ Phòng ngủ" at bounding box center [487, 242] width 975 height 484
drag, startPoint x: 413, startPoint y: 275, endPoint x: 312, endPoint y: 294, distance: 103.2
click at [332, 293] on div "Bếp WC Phòng ngủ master Phòng ngủ Phòng ngủ" at bounding box center [487, 242] width 975 height 484
drag, startPoint x: 354, startPoint y: 291, endPoint x: 335, endPoint y: 299, distance: 20.5
click at [337, 298] on div "Bếp WC Phòng ngủ master Phòng ngủ Phòng ngủ" at bounding box center [487, 242] width 975 height 484
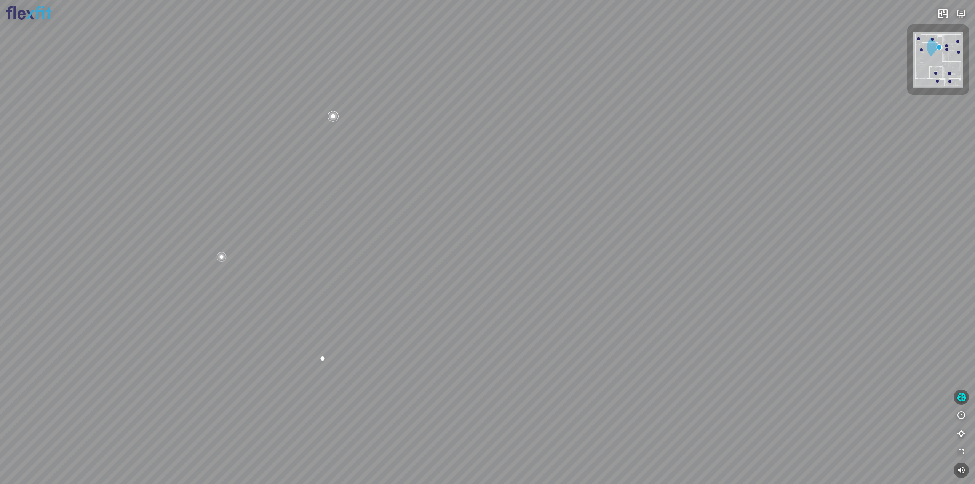
drag, startPoint x: 335, startPoint y: 299, endPoint x: 262, endPoint y: 300, distance: 73.5
click at [262, 300] on div "Bếp WC Phòng ngủ master Phòng ngủ Phòng ngủ" at bounding box center [487, 242] width 975 height 484
drag, startPoint x: 261, startPoint y: 300, endPoint x: 281, endPoint y: 292, distance: 20.9
click at [281, 292] on div "Bếp WC Phòng ngủ master Phòng ngủ Phòng ngủ" at bounding box center [487, 242] width 975 height 484
drag, startPoint x: 282, startPoint y: 292, endPoint x: 290, endPoint y: 284, distance: 11.8
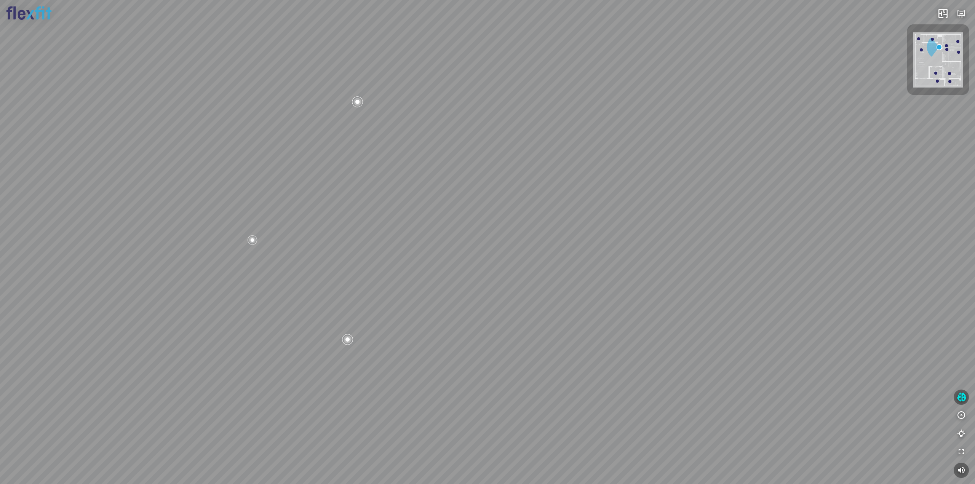
click at [290, 284] on div "Bếp WC Phòng ngủ master Phòng ngủ Phòng ngủ" at bounding box center [487, 242] width 975 height 484
